Goal: Information Seeking & Learning: Learn about a topic

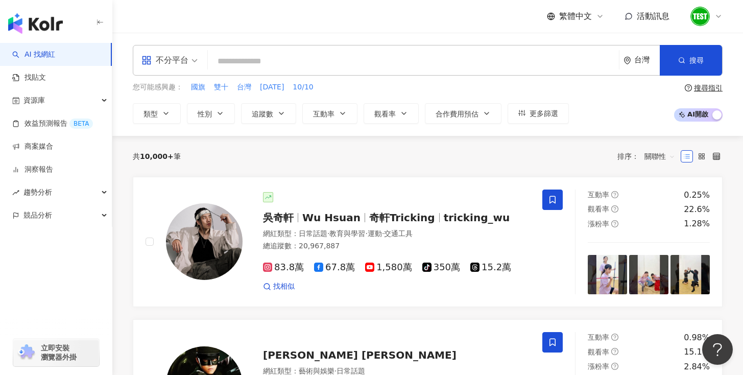
click at [38, 26] on img "button" at bounding box center [35, 23] width 55 height 20
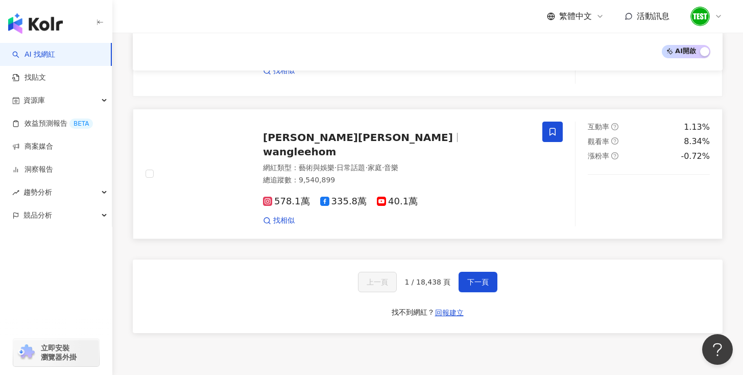
scroll to position [1392, 0]
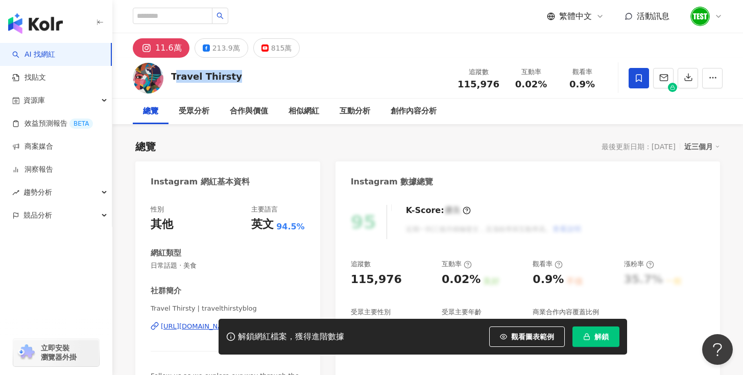
drag, startPoint x: 174, startPoint y: 76, endPoint x: 282, endPoint y: 72, distance: 107.8
click at [282, 72] on div "Travel Thirsty 追蹤數 115,976 互動率 0.02% 觀看率 0.9%" at bounding box center [427, 78] width 631 height 40
click at [190, 78] on div "Travel Thirsty" at bounding box center [206, 76] width 71 height 13
drag, startPoint x: 172, startPoint y: 74, endPoint x: 252, endPoint y: 79, distance: 80.8
click at [252, 79] on div "Travel Thirsty 追蹤數 115,976 互動率 0.02% 觀看率 0.9%" at bounding box center [427, 78] width 631 height 40
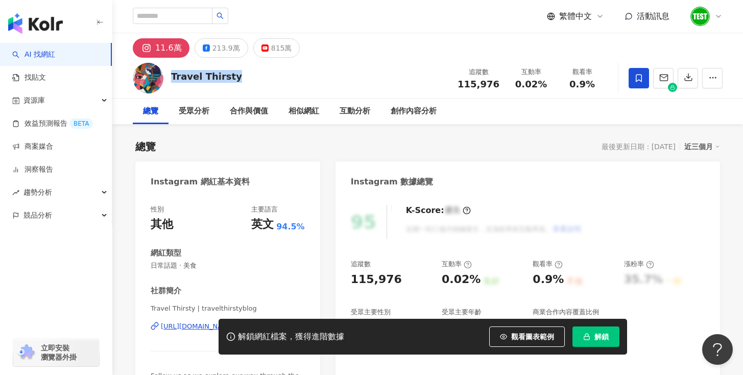
copy div "Travel Thirsty"
